Goal: Task Accomplishment & Management: Use online tool/utility

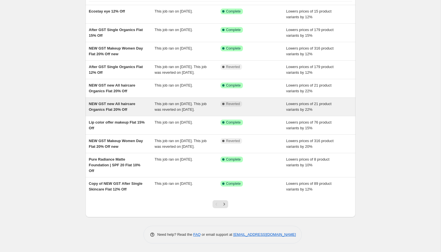
scroll to position [49, 0]
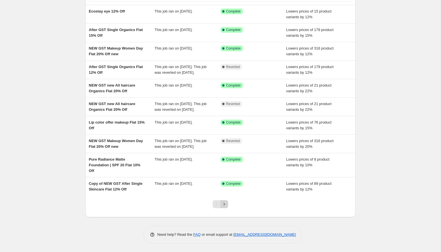
click at [227, 207] on icon "Next" at bounding box center [225, 204] width 6 height 6
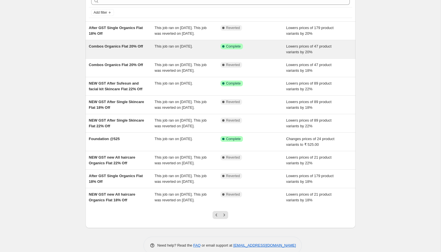
scroll to position [81, 0]
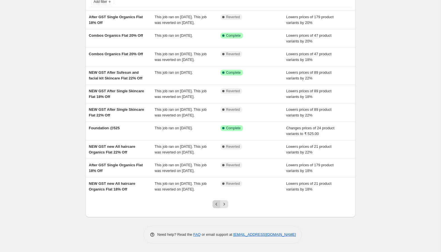
click at [214, 202] on icon "Previous" at bounding box center [217, 204] width 6 height 6
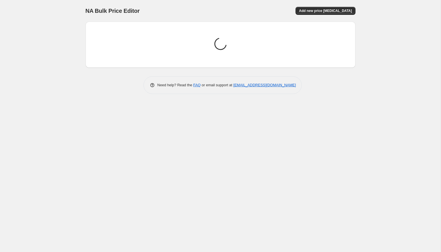
scroll to position [0, 0]
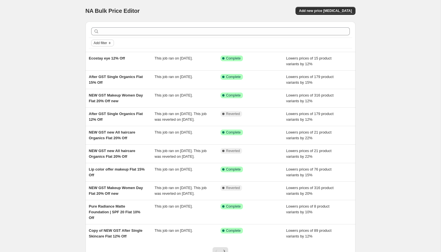
click at [106, 43] on span "Add filter" at bounding box center [100, 43] width 13 height 5
click at [104, 54] on span "Job status" at bounding box center [102, 54] width 17 height 4
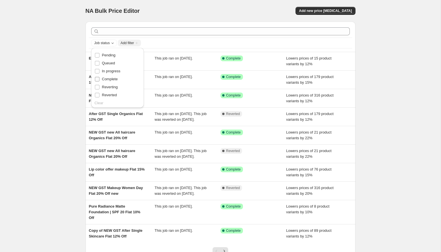
click at [115, 77] on span "Complete" at bounding box center [110, 79] width 16 height 4
click at [100, 77] on input "Complete" at bounding box center [97, 79] width 5 height 5
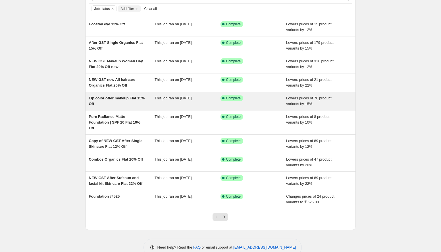
scroll to position [35, 0]
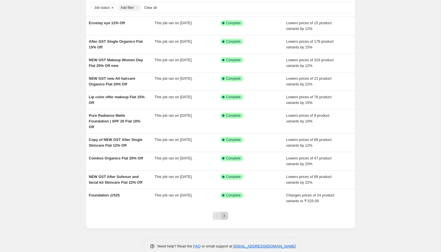
click at [225, 213] on icon "Next" at bounding box center [225, 216] width 6 height 6
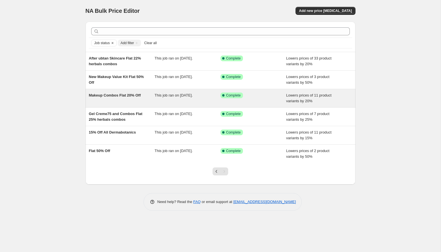
click at [141, 101] on div "Makeup Combos Flat 20% Off" at bounding box center [122, 97] width 66 height 11
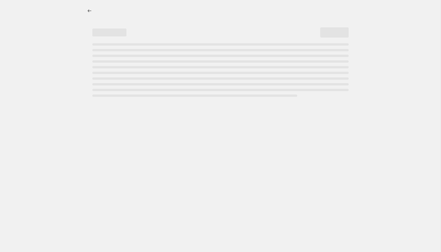
select select "percentage"
select select "collection"
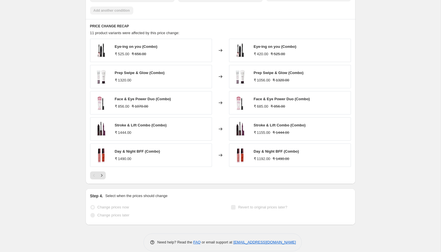
scroll to position [413, 0]
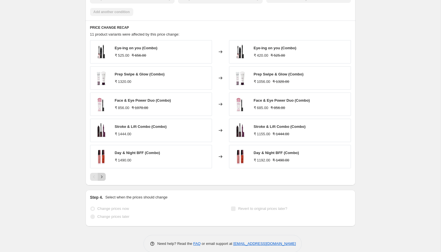
click at [101, 174] on icon "Next" at bounding box center [102, 177] width 6 height 6
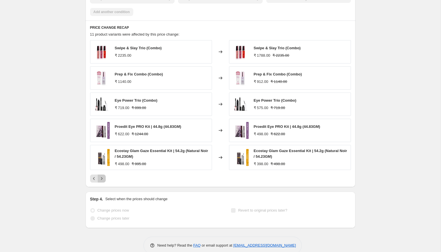
click at [102, 177] on icon "Next" at bounding box center [102, 178] width 6 height 6
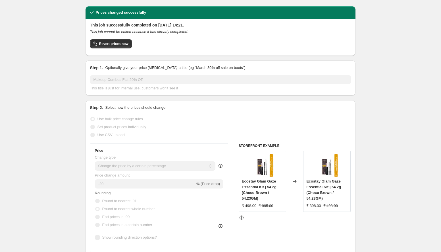
scroll to position [0, 0]
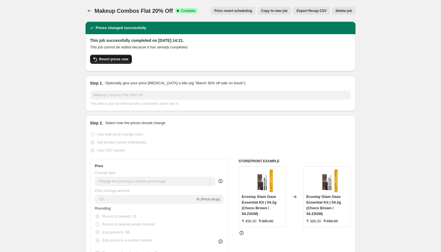
click at [112, 57] on span "Revert prices now" at bounding box center [113, 59] width 29 height 5
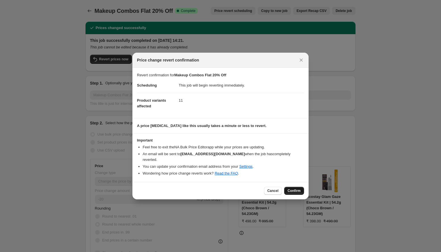
click at [296, 188] on span "Confirm" at bounding box center [294, 190] width 13 height 5
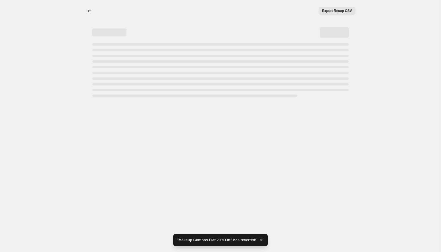
select select "percentage"
select select "collection"
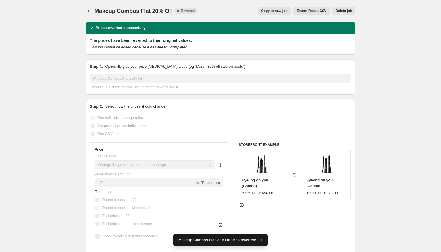
click at [266, 10] on span "Copy to new job" at bounding box center [274, 11] width 26 height 5
select select "percentage"
select select "collection"
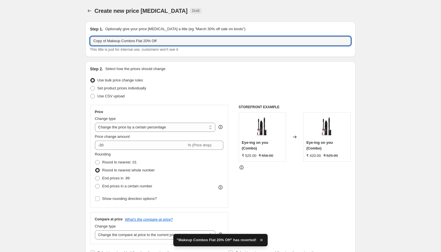
drag, startPoint x: 106, startPoint y: 42, endPoint x: 80, endPoint y: 39, distance: 26.6
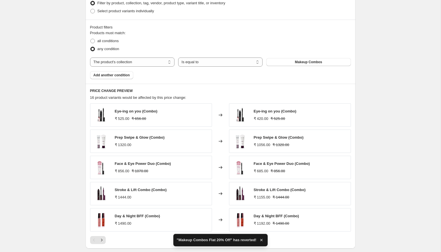
scroll to position [381, 0]
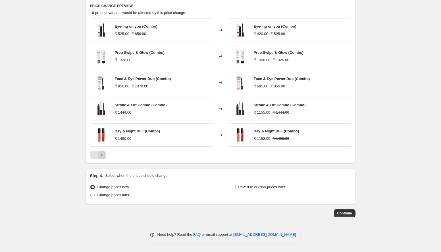
type input "Makeup Combos Flat 20% Off"
click at [101, 158] on button "Next" at bounding box center [102, 155] width 8 height 8
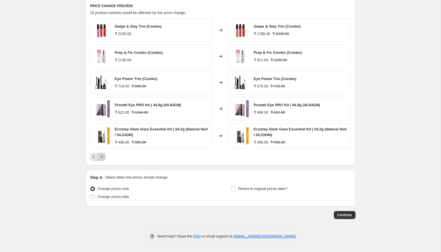
click at [104, 158] on icon "Next" at bounding box center [102, 157] width 6 height 6
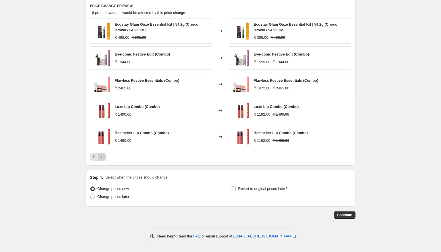
click at [102, 158] on icon "Next" at bounding box center [102, 157] width 6 height 6
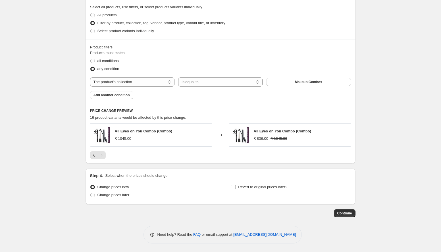
scroll to position [276, 0]
click at [95, 153] on icon "Previous" at bounding box center [94, 155] width 6 height 6
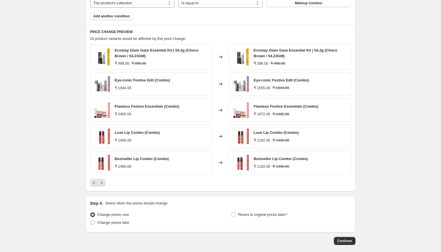
scroll to position [368, 0]
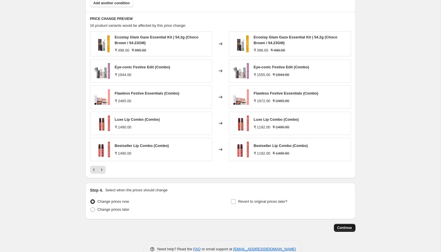
click at [350, 228] on span "Continue" at bounding box center [345, 227] width 15 height 5
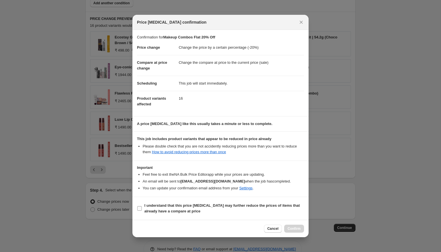
click at [141, 207] on input "I understand that this price [MEDICAL_DATA] may further reduce the prices of it…" at bounding box center [139, 208] width 5 height 5
checkbox input "true"
click at [295, 229] on span "Confirm" at bounding box center [294, 228] width 13 height 5
type input "Makeup Combos Flat 20% Off"
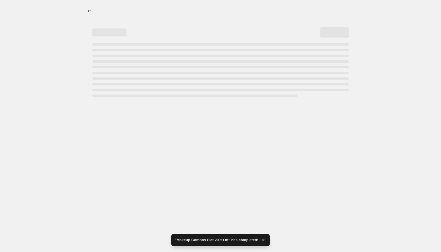
select select "percentage"
select select "collection"
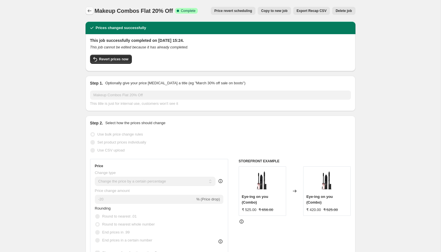
click at [90, 12] on icon "Price change jobs" at bounding box center [90, 11] width 6 height 6
